Goal: Check status: Check status

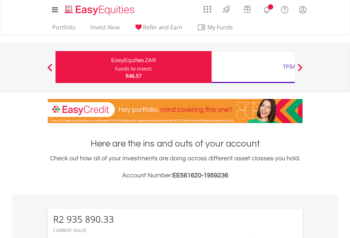
scroll to position [68, 111]
click at [115, 67] on div "Funds to invest:" at bounding box center [134, 68] width 38 height 7
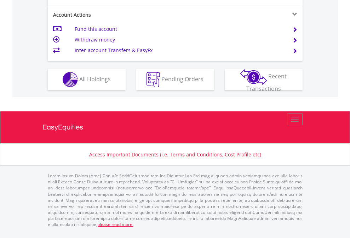
scroll to position [693, 0]
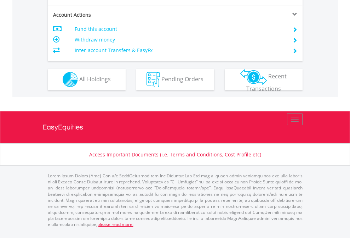
scroll to position [665, 0]
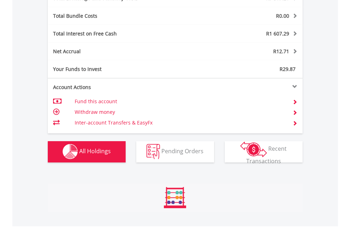
scroll to position [68, 111]
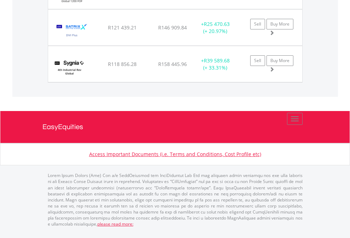
scroll to position [68, 111]
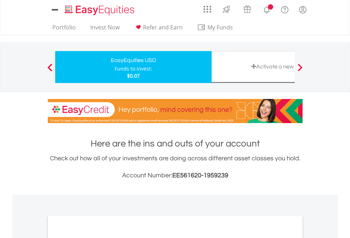
scroll to position [426, 0]
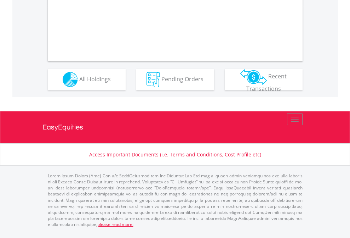
click at [79, 83] on span "All Holdings" at bounding box center [95, 79] width 32 height 8
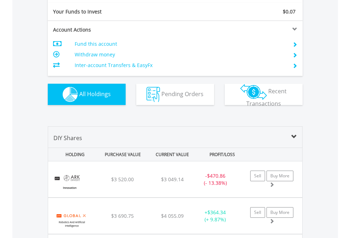
scroll to position [787, 0]
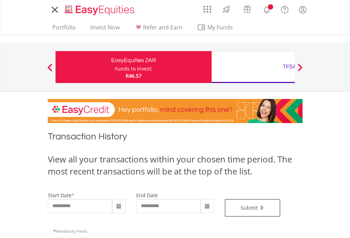
type input "**********"
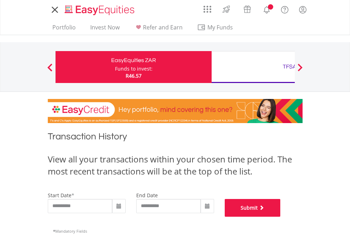
click at [281, 216] on button "Submit" at bounding box center [253, 208] width 56 height 18
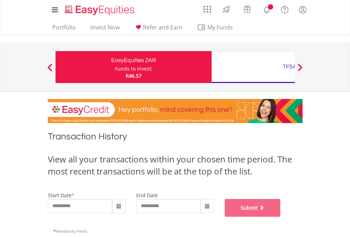
scroll to position [287, 0]
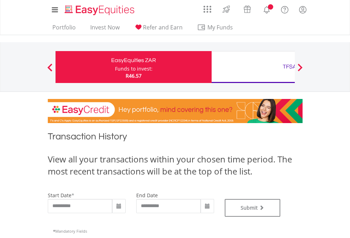
click at [253, 67] on div "TFSA" at bounding box center [290, 67] width 148 height 10
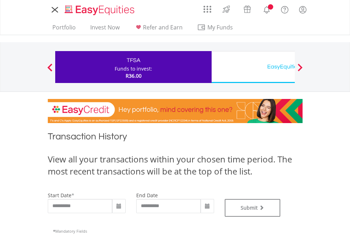
type input "**********"
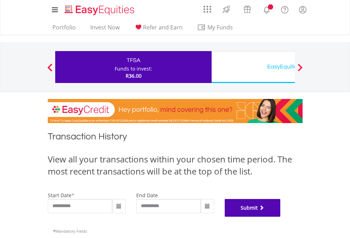
click at [281, 216] on button "Submit" at bounding box center [253, 208] width 56 height 18
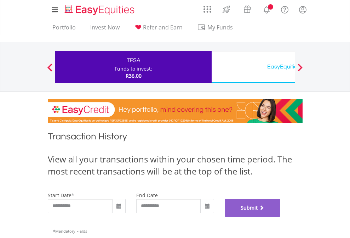
scroll to position [287, 0]
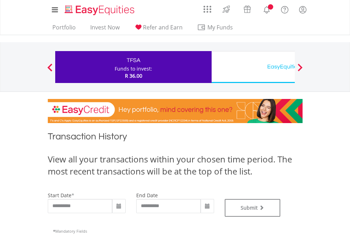
click at [253, 67] on div "EasyEquities USD" at bounding box center [290, 67] width 148 height 10
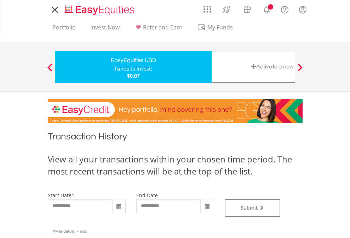
type input "**********"
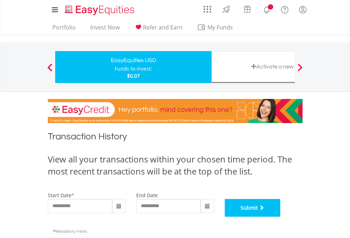
click at [281, 216] on button "Submit" at bounding box center [253, 208] width 56 height 18
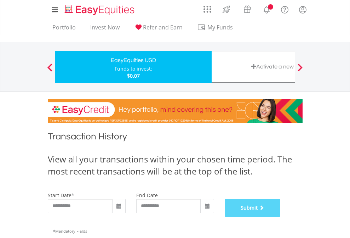
scroll to position [287, 0]
